Goal: Communication & Community: Answer question/provide support

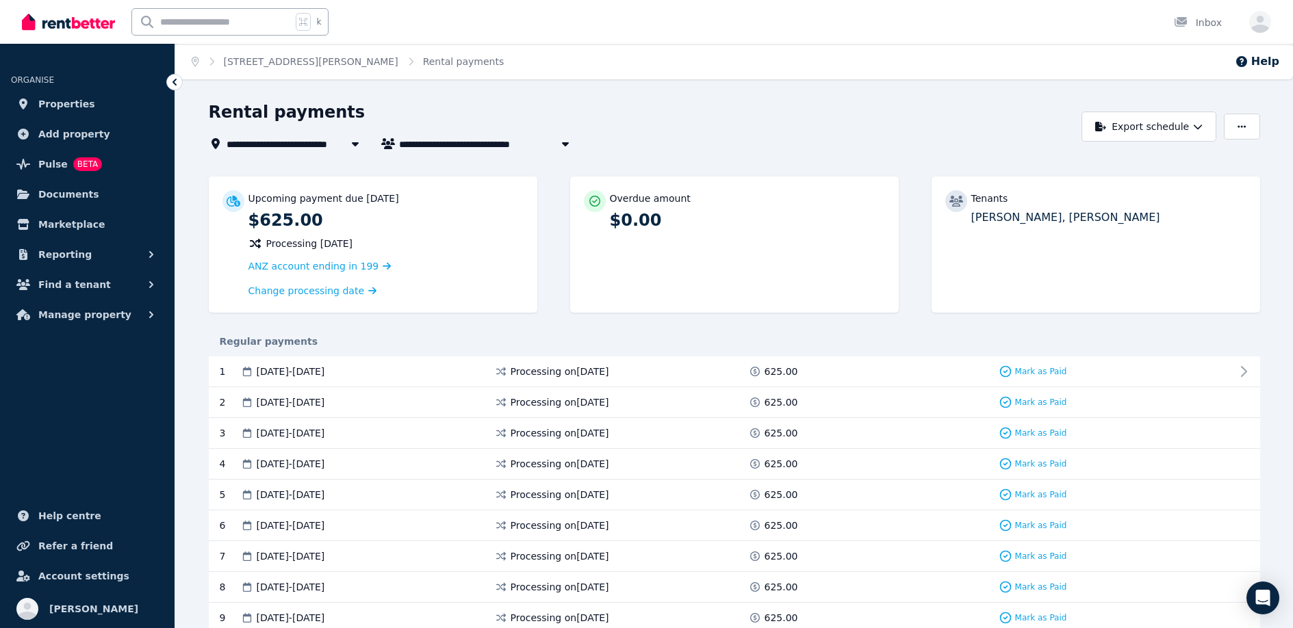
click at [55, 106] on span "Properties" at bounding box center [66, 104] width 57 height 16
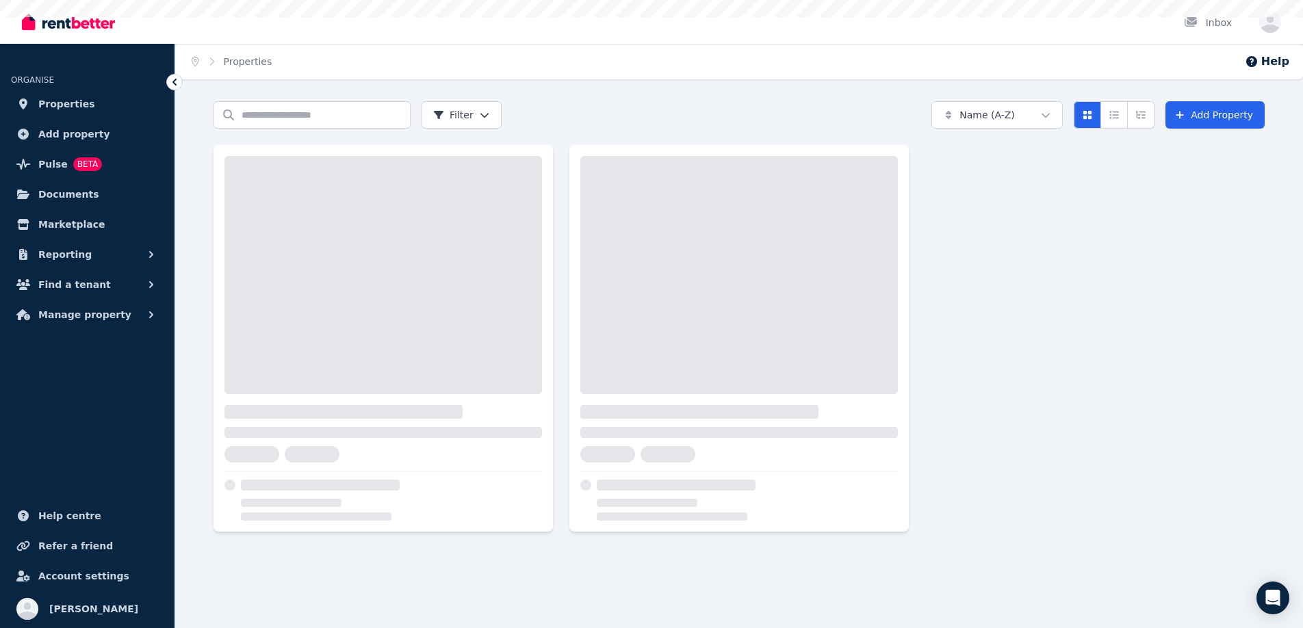
click at [66, 104] on span "Properties" at bounding box center [66, 104] width 57 height 16
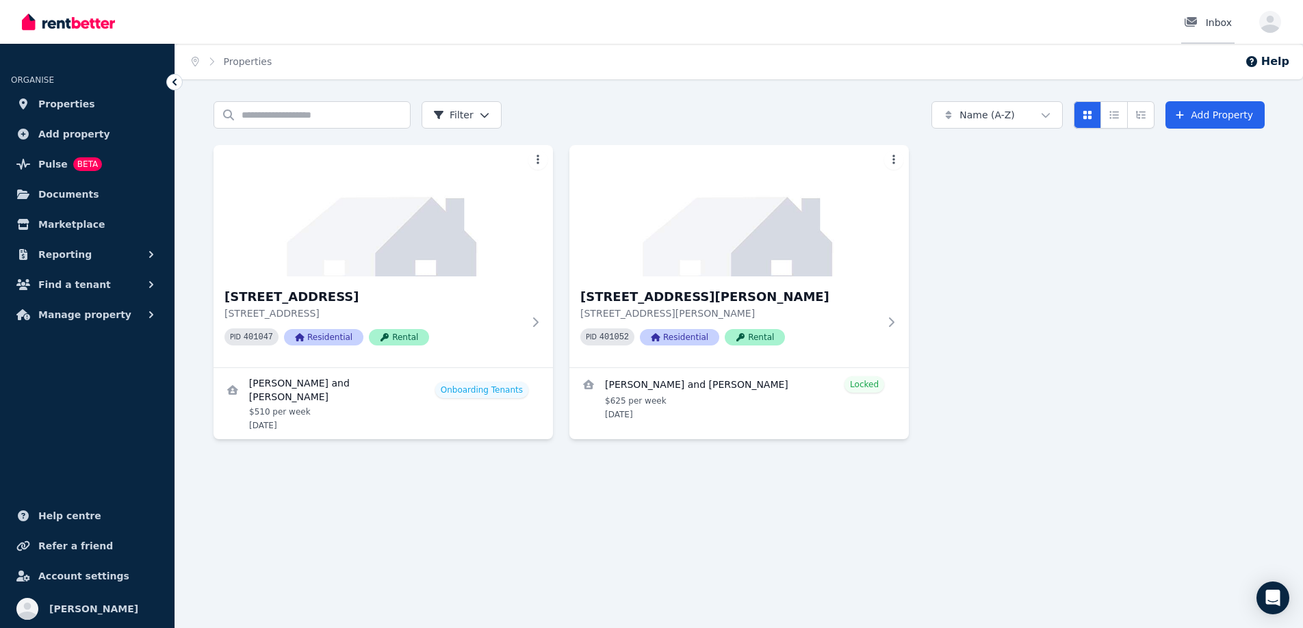
drag, startPoint x: 55, startPoint y: 106, endPoint x: 1212, endPoint y: 21, distance: 1160.3
click at [1212, 21] on div "Inbox" at bounding box center [1208, 23] width 48 height 14
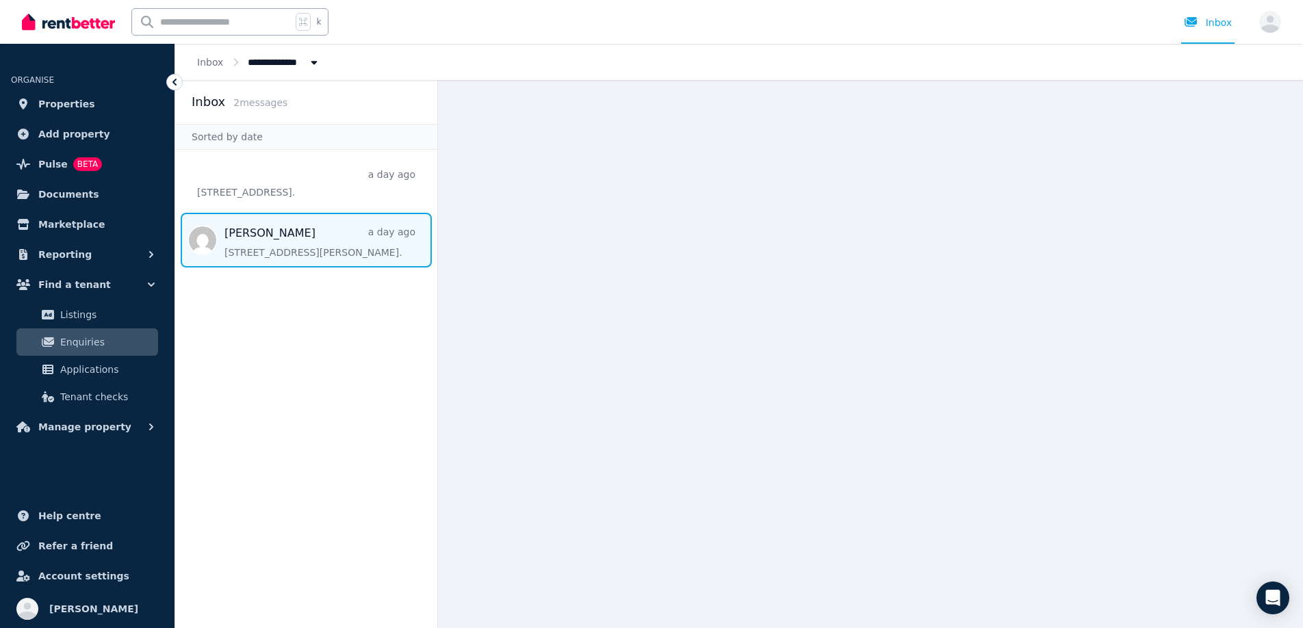
drag, startPoint x: 1212, startPoint y: 21, endPoint x: 313, endPoint y: 242, distance: 925.2
click at [313, 242] on span "Message list" at bounding box center [306, 240] width 262 height 55
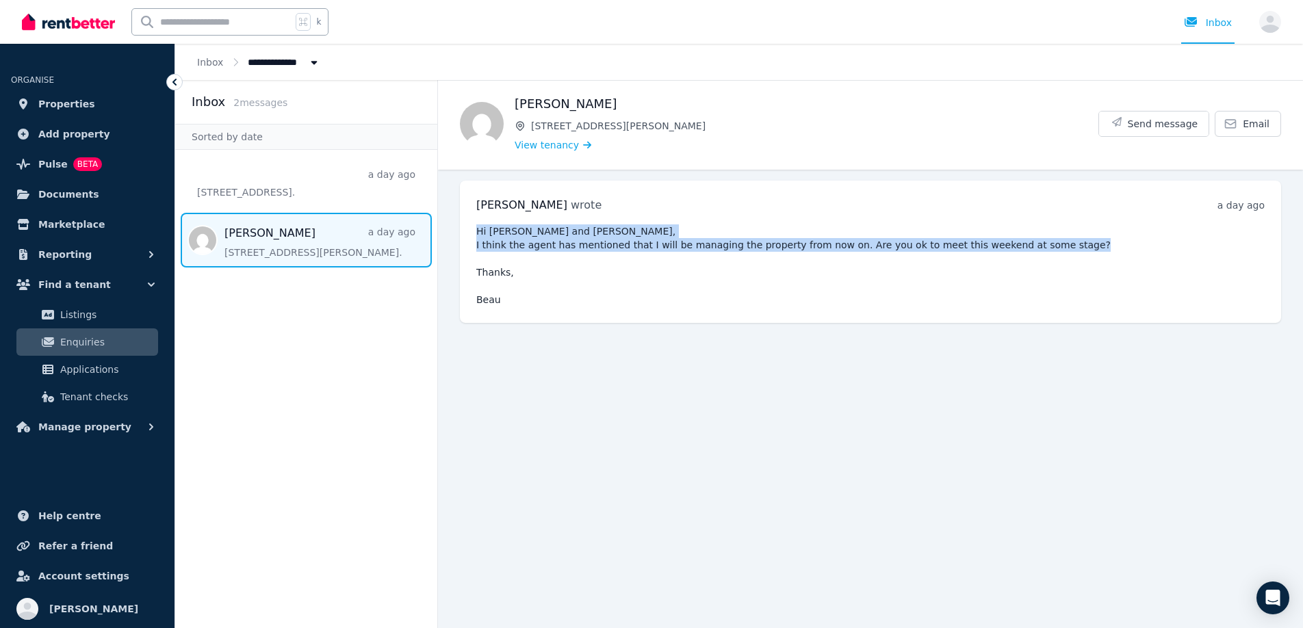
drag, startPoint x: 313, startPoint y: 242, endPoint x: 473, endPoint y: 223, distance: 160.5
click at [473, 223] on div "[PERSON_NAME] wrote a day ago 4:19 pm [DATE][DATE] Hi [PERSON_NAME] and [PERSON…" at bounding box center [870, 252] width 821 height 142
copy pre "Hi Diana and Jordan, I think the agent has mentioned that I will be managing th…"
click at [1268, 125] on span "Email" at bounding box center [1256, 124] width 27 height 14
click at [1237, 125] on icon at bounding box center [1230, 124] width 14 height 14
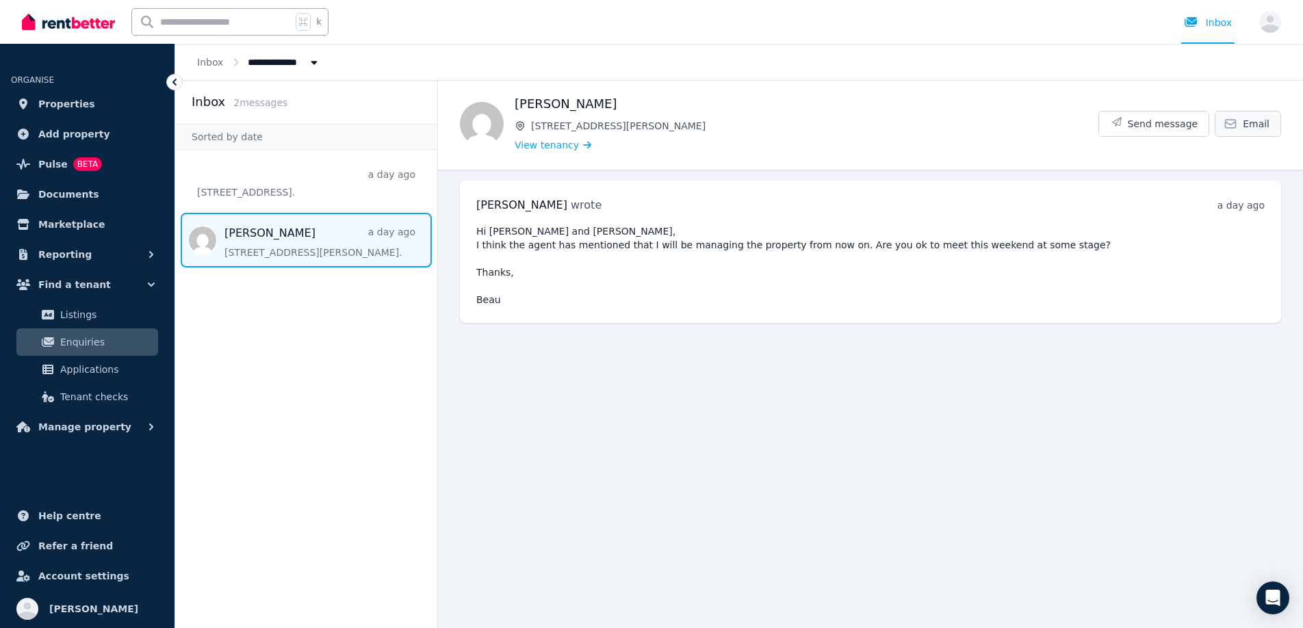
click at [911, 122] on span "[STREET_ADDRESS][PERSON_NAME]" at bounding box center [814, 126] width 567 height 14
click at [291, 191] on span "Message list" at bounding box center [306, 181] width 262 height 52
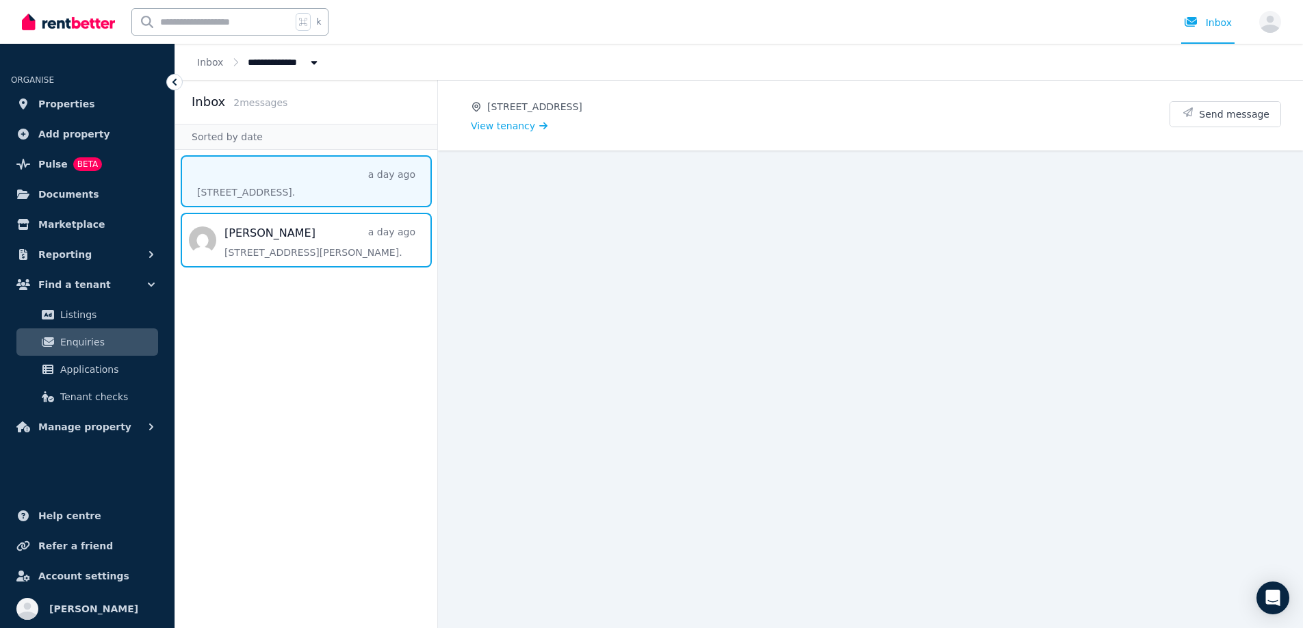
click at [307, 234] on span "Message list" at bounding box center [306, 240] width 262 height 55
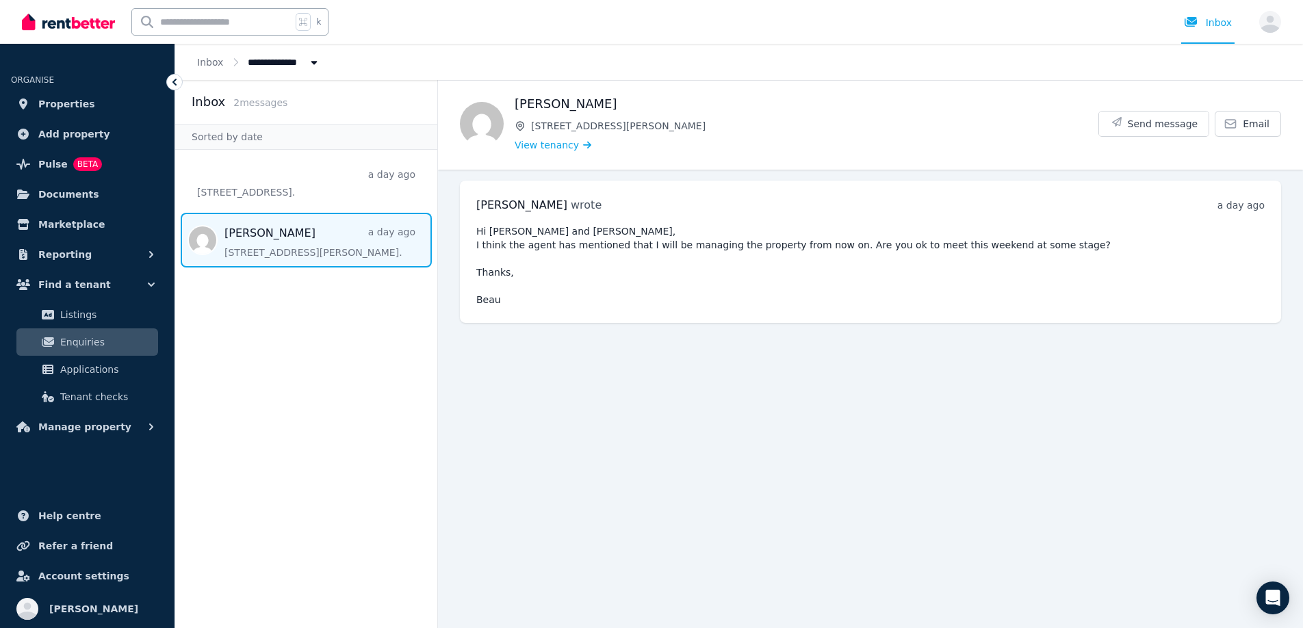
click at [1252, 125] on span "Email" at bounding box center [1256, 124] width 27 height 14
drag, startPoint x: 1268, startPoint y: 125, endPoint x: 1160, endPoint y: 125, distance: 108.1
click at [1160, 125] on span "Send message" at bounding box center [1163, 124] width 70 height 14
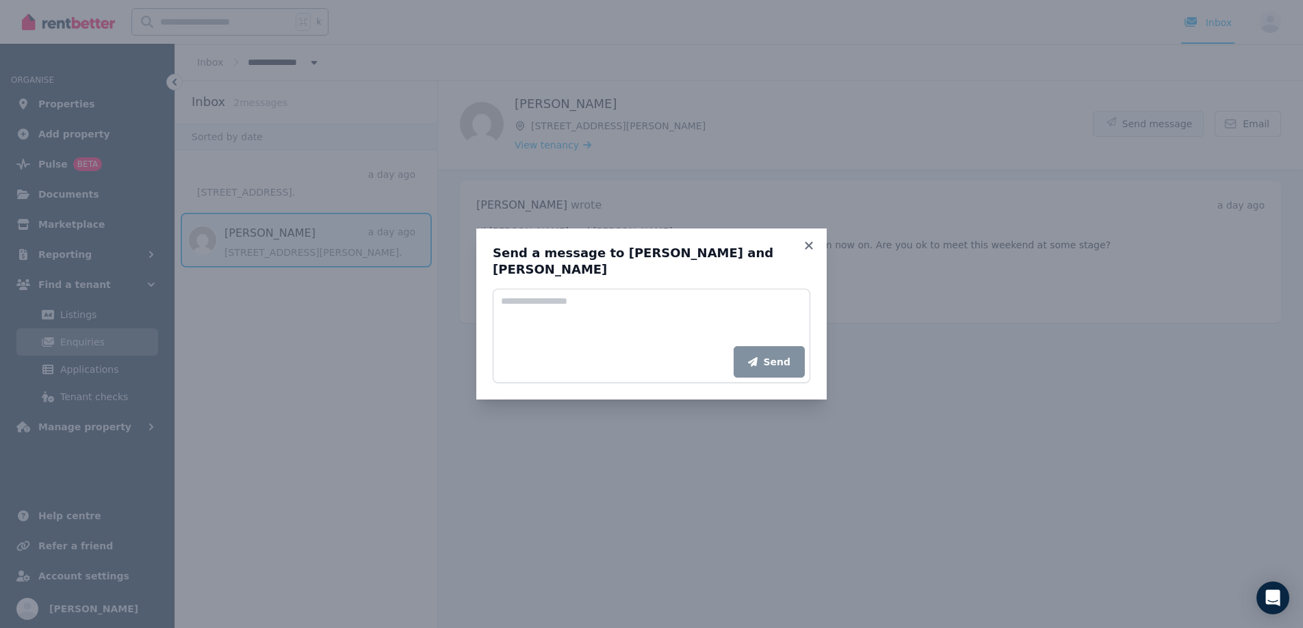
click at [807, 244] on icon at bounding box center [809, 246] width 8 height 8
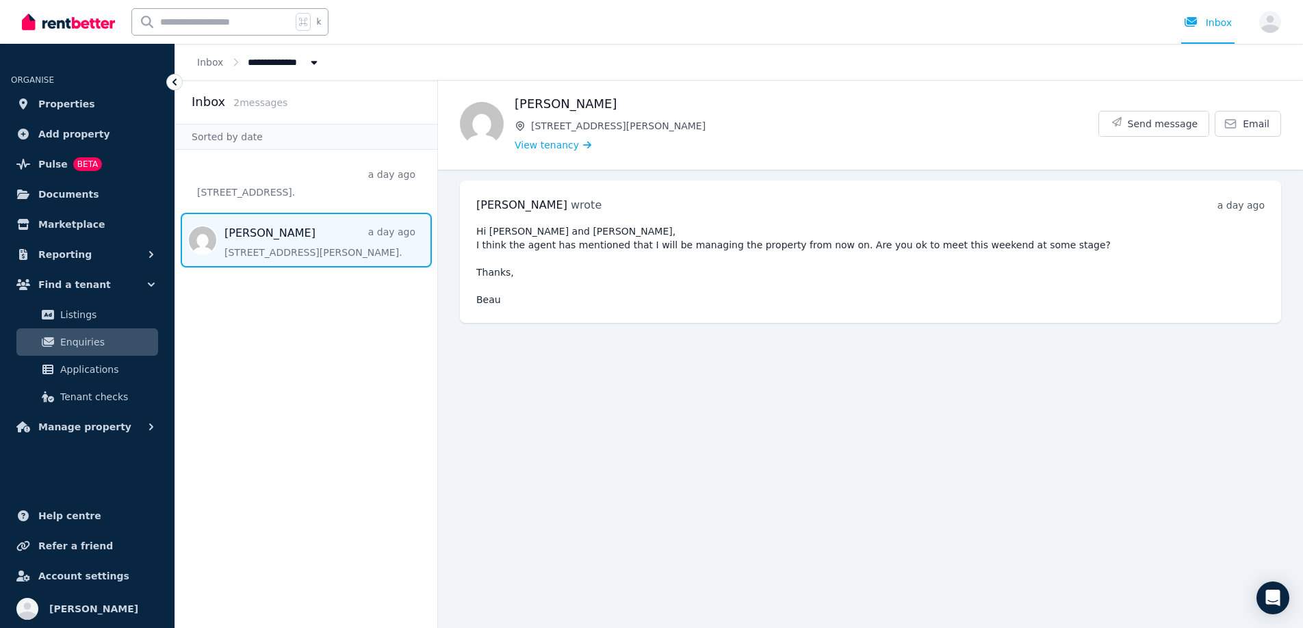
click at [766, 170] on ul "[PERSON_NAME] wrote a day ago 4:19 pm [DATE][DATE] Hi [PERSON_NAME] and [PERSON…" at bounding box center [870, 252] width 865 height 164
